Goal: Task Accomplishment & Management: Manage account settings

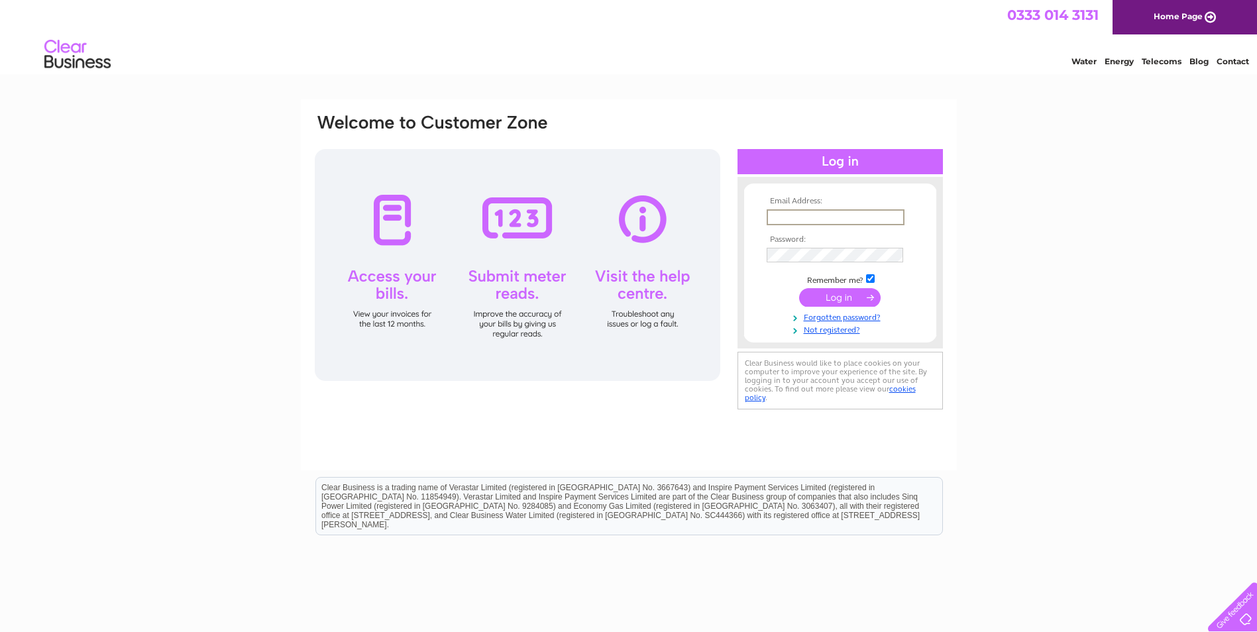
click at [851, 215] on input "text" at bounding box center [835, 217] width 138 height 16
type input "daveworsdall@hotmail.co.uk"
click at [824, 297] on input "submit" at bounding box center [839, 297] width 81 height 19
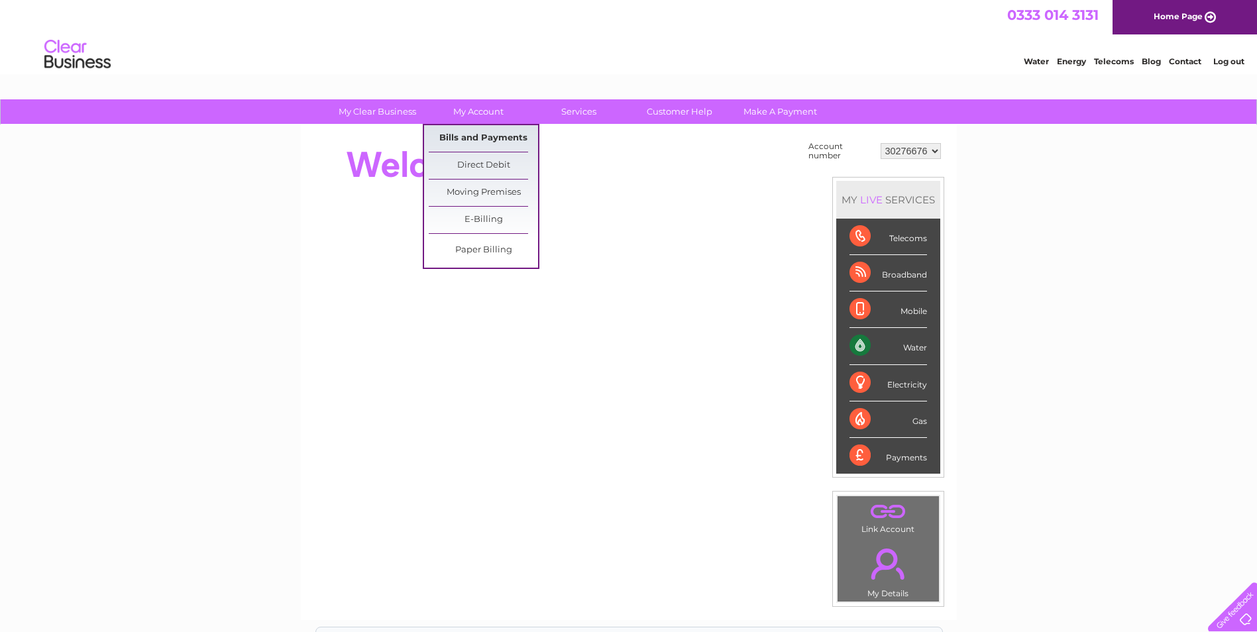
click at [477, 136] on link "Bills and Payments" at bounding box center [483, 138] width 109 height 26
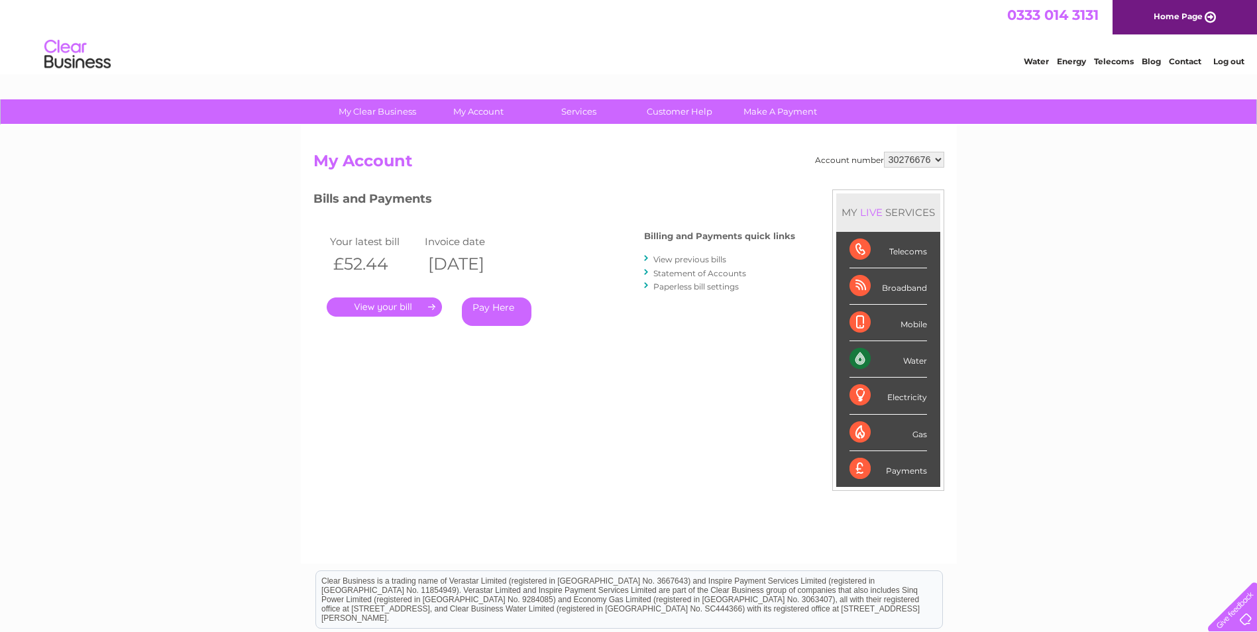
click at [382, 312] on link "." at bounding box center [384, 306] width 115 height 19
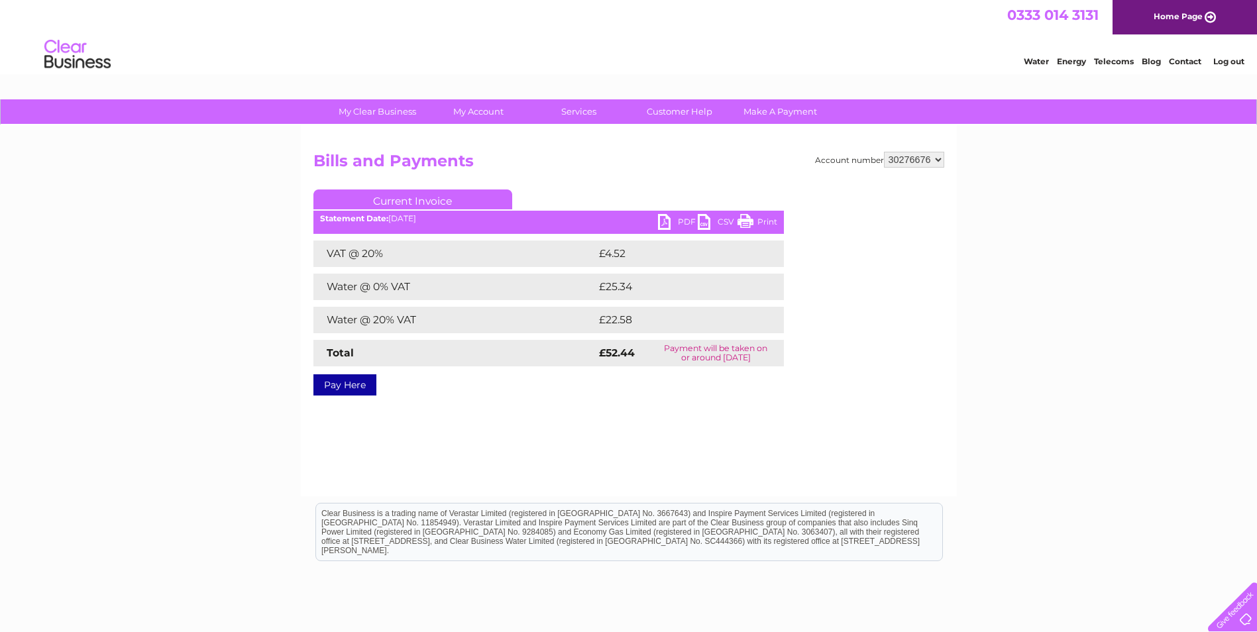
click at [676, 221] on link "PDF" at bounding box center [678, 223] width 40 height 19
click at [1045, 315] on div "My Clear Business Login Details My Details My Preferences Link Account My Accou…" at bounding box center [628, 410] width 1257 height 623
click at [1225, 58] on link "Log out" at bounding box center [1228, 61] width 31 height 10
